Goal: Task Accomplishment & Management: Use online tool/utility

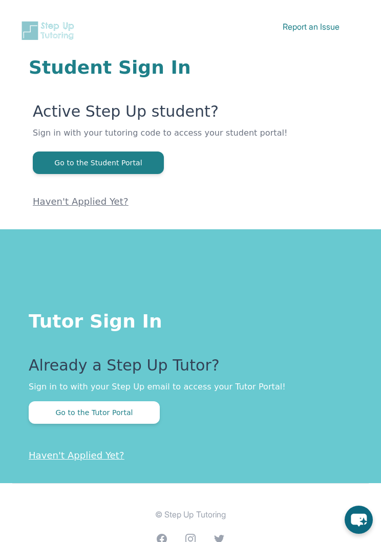
click at [134, 409] on button "Go to the Tutor Portal" at bounding box center [94, 412] width 131 height 23
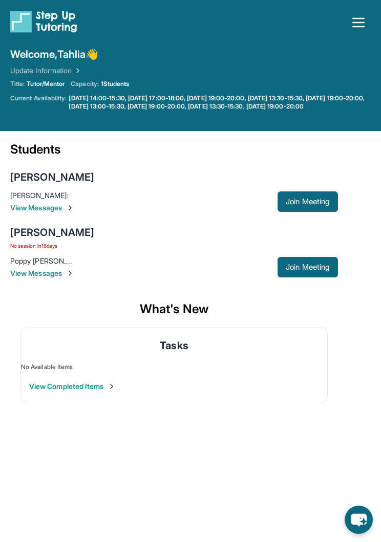
click at [314, 270] on span "Join Meeting" at bounding box center [308, 267] width 44 height 6
click at [316, 269] on button "Join Meeting" at bounding box center [307, 267] width 60 height 20
click at [313, 270] on span "Join Meeting" at bounding box center [308, 267] width 44 height 6
click at [326, 270] on span "Join Meeting" at bounding box center [308, 267] width 44 height 6
click at [314, 200] on button "Join Meeting" at bounding box center [307, 201] width 60 height 20
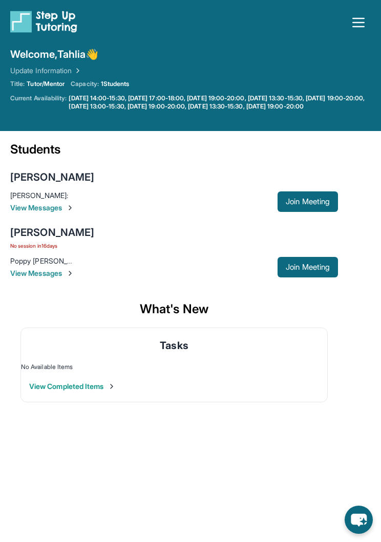
click at [55, 239] on div "[PERSON_NAME]" at bounding box center [52, 232] width 84 height 14
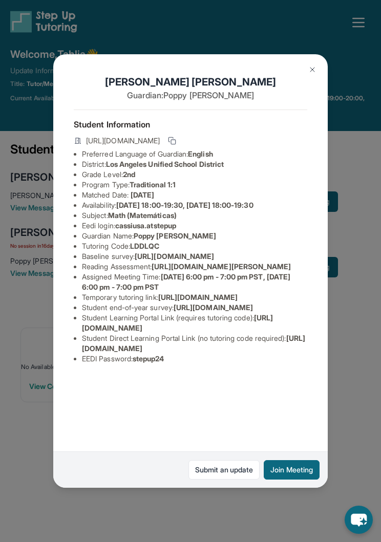
click at [301, 479] on button "Join Meeting" at bounding box center [292, 469] width 56 height 19
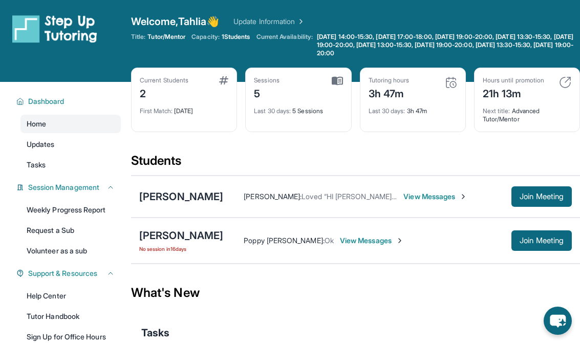
click at [380, 240] on span "Join Meeting" at bounding box center [541, 240] width 44 height 6
click at [380, 234] on button "Join Meeting" at bounding box center [541, 240] width 60 height 20
click at [540, 201] on button "Join Meeting" at bounding box center [541, 196] width 60 height 20
click at [539, 193] on span "Join Meeting" at bounding box center [541, 196] width 44 height 6
click at [544, 231] on button "Join Meeting" at bounding box center [541, 240] width 60 height 20
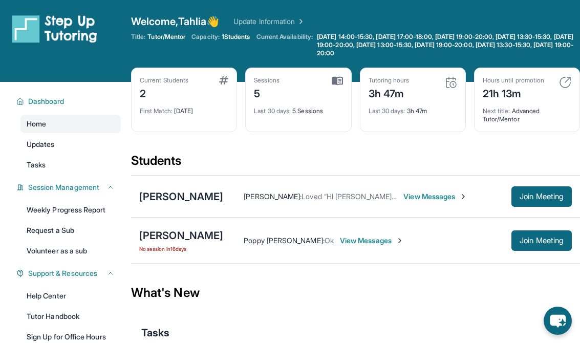
click at [540, 244] on span "Join Meeting" at bounding box center [541, 240] width 44 height 6
click at [544, 239] on span "Join Meeting" at bounding box center [541, 240] width 44 height 6
click at [558, 242] on span "Join Meeting" at bounding box center [541, 240] width 44 height 6
click at [536, 200] on span "Join Meeting" at bounding box center [541, 196] width 44 height 6
click at [534, 247] on button "Join Meeting" at bounding box center [541, 240] width 60 height 20
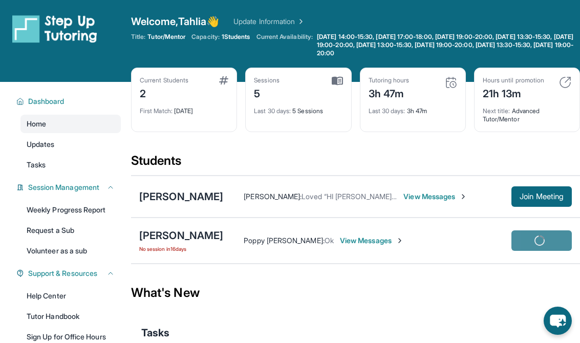
click at [553, 228] on div "Cassius Askew No session in 16 days Poppy Askew : Ok View Messages Join Meeting" at bounding box center [355, 240] width 449 height 46
click at [543, 234] on button "Join Meeting" at bounding box center [541, 240] width 60 height 20
click at [549, 193] on span "Join Meeting" at bounding box center [541, 196] width 44 height 6
click at [544, 239] on span "Join Meeting" at bounding box center [541, 240] width 44 height 6
click at [555, 246] on button "Join Meeting" at bounding box center [541, 240] width 60 height 20
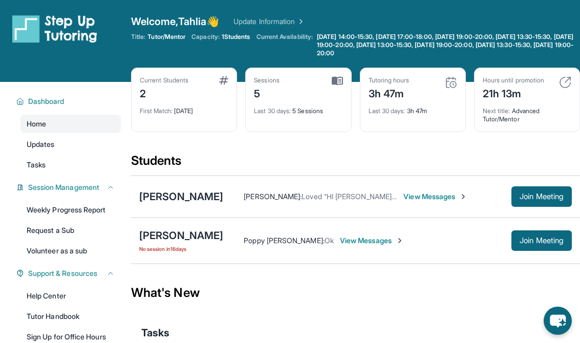
click at [558, 244] on span "Join Meeting" at bounding box center [541, 240] width 44 height 6
click at [553, 239] on span "Join Meeting" at bounding box center [541, 240] width 44 height 6
click at [549, 223] on div "Cassius Askew No session in 16 days Poppy Askew : Ok View Messages Join Meeting" at bounding box center [355, 240] width 449 height 46
click at [546, 250] on button "Join Meeting" at bounding box center [541, 240] width 60 height 20
click at [554, 244] on span "Join Meeting" at bounding box center [541, 240] width 44 height 6
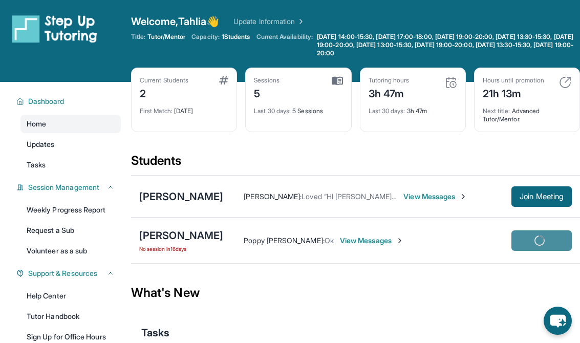
click at [553, 243] on span "Join Meeting" at bounding box center [541, 240] width 44 height 6
click at [547, 243] on span "Join Meeting" at bounding box center [541, 240] width 44 height 6
click at [549, 241] on span "Join Meeting" at bounding box center [541, 240] width 44 height 6
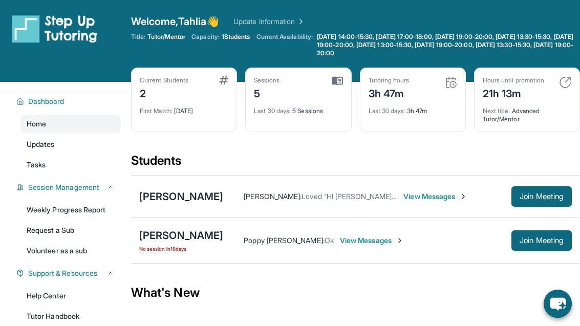
click at [552, 240] on span "Join Meeting" at bounding box center [541, 240] width 44 height 6
click at [561, 243] on span "Join Meeting" at bounding box center [541, 240] width 44 height 6
click at [559, 247] on button "Join Meeting" at bounding box center [541, 240] width 60 height 20
click at [560, 245] on button "Join Meeting" at bounding box center [541, 240] width 60 height 20
click at [554, 198] on span "Join Meeting" at bounding box center [541, 196] width 44 height 6
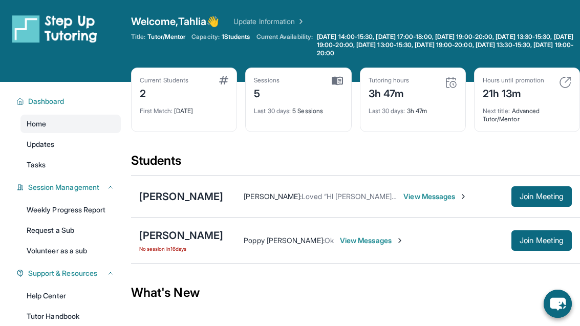
click at [540, 238] on span "Join Meeting" at bounding box center [541, 240] width 44 height 6
click at [549, 245] on button "Join Meeting" at bounding box center [541, 240] width 60 height 20
click at [172, 239] on div "[PERSON_NAME]" at bounding box center [181, 235] width 84 height 14
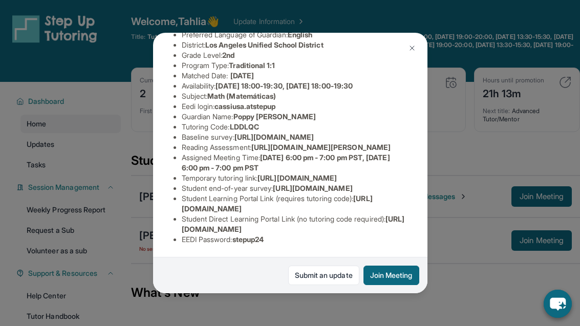
scroll to position [174, 5]
click at [89, 56] on div "[PERSON_NAME] Guardian: Poppy [PERSON_NAME] Student Information [URL][DOMAIN_NA…" at bounding box center [290, 163] width 580 height 326
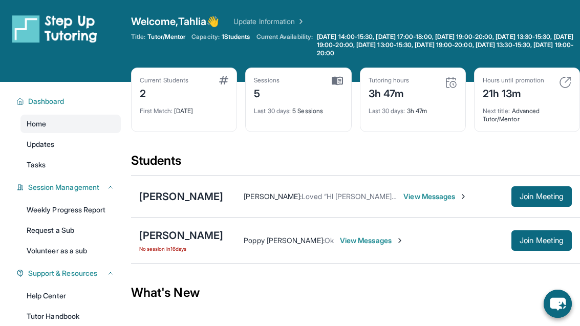
click at [102, 62] on div at bounding box center [73, 40] width 123 height 53
click at [162, 240] on div "[PERSON_NAME]" at bounding box center [181, 235] width 84 height 14
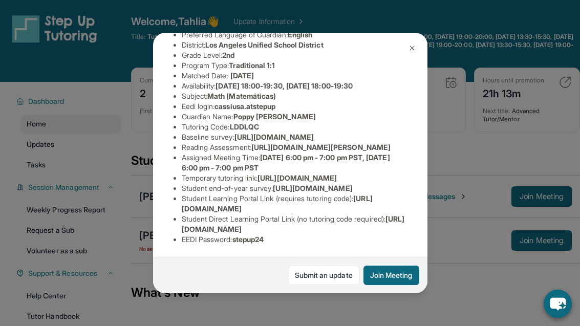
scroll to position [174, 2]
click at [343, 233] on span "[URL][DOMAIN_NAME]" at bounding box center [293, 223] width 223 height 19
click at [344, 233] on span "[URL][DOMAIN_NAME]" at bounding box center [293, 223] width 223 height 19
copy li "[URL][DOMAIN_NAME]"
